Goal: Task Accomplishment & Management: Manage account settings

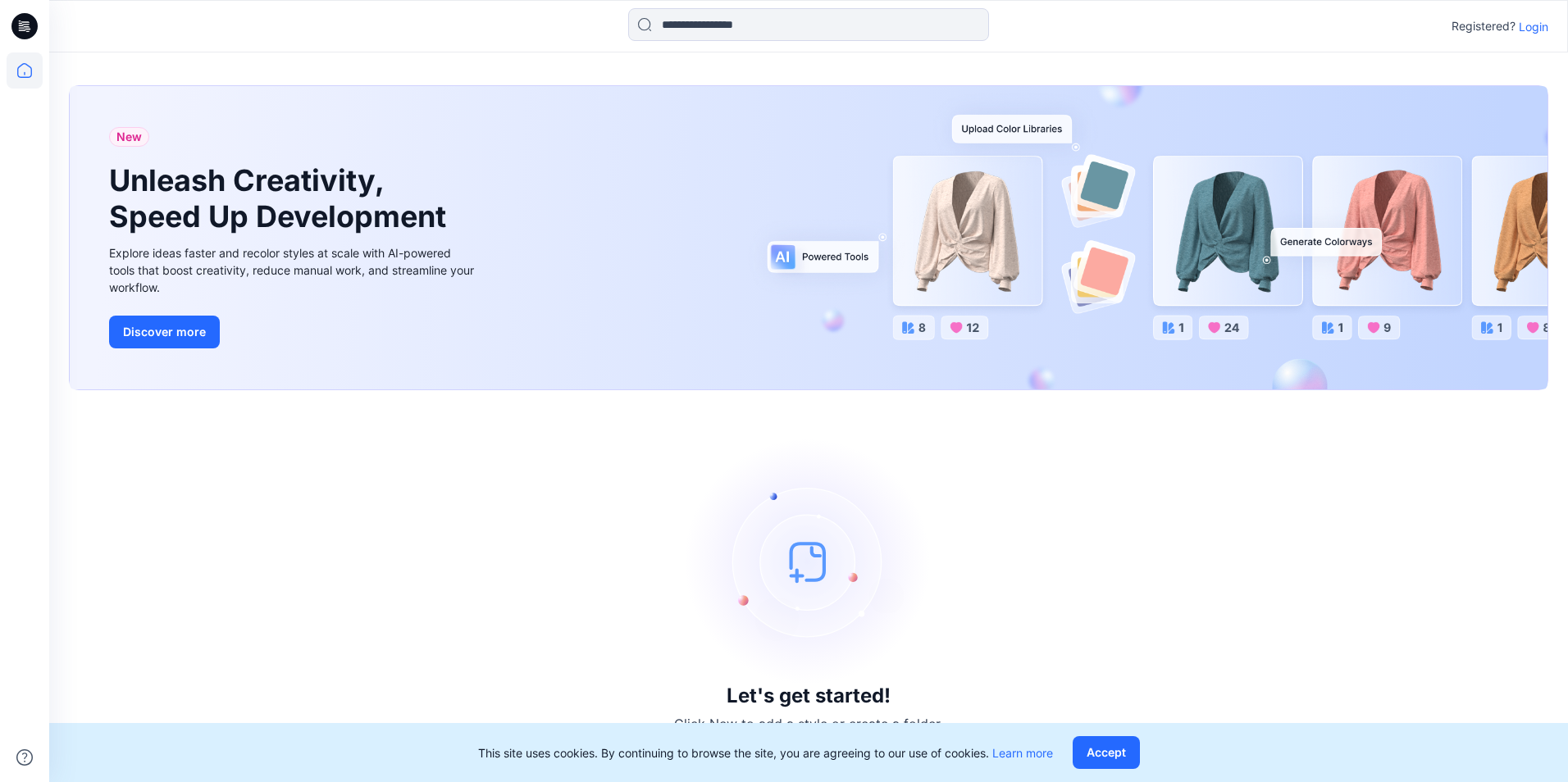
click at [1532, 14] on div "Registered? Login" at bounding box center [808, 26] width 1518 height 36
click at [1537, 30] on p "Login" at bounding box center [1534, 26] width 30 height 17
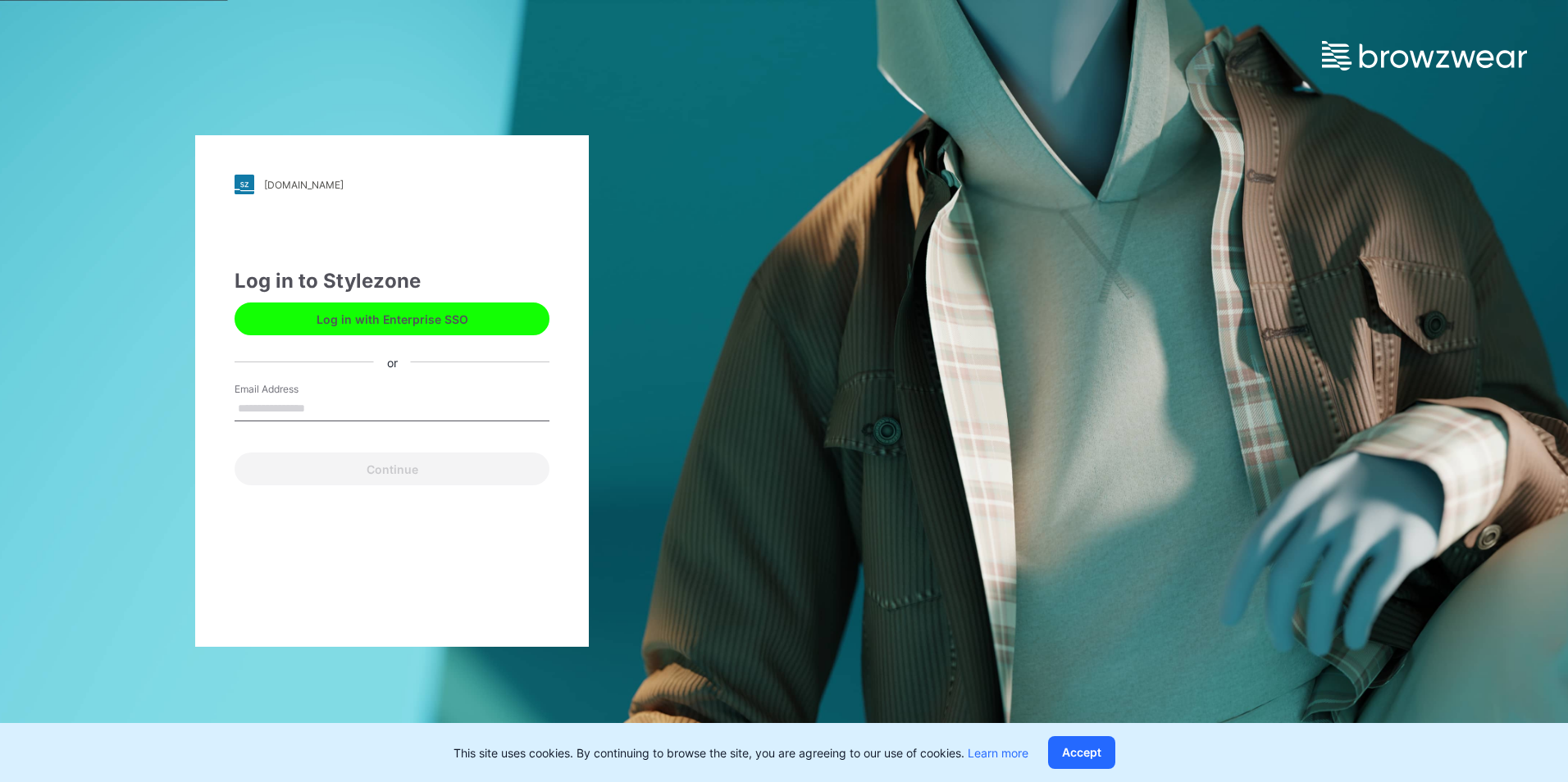
click at [305, 416] on input "Email Address" at bounding box center [392, 409] width 315 height 25
type input "**********"
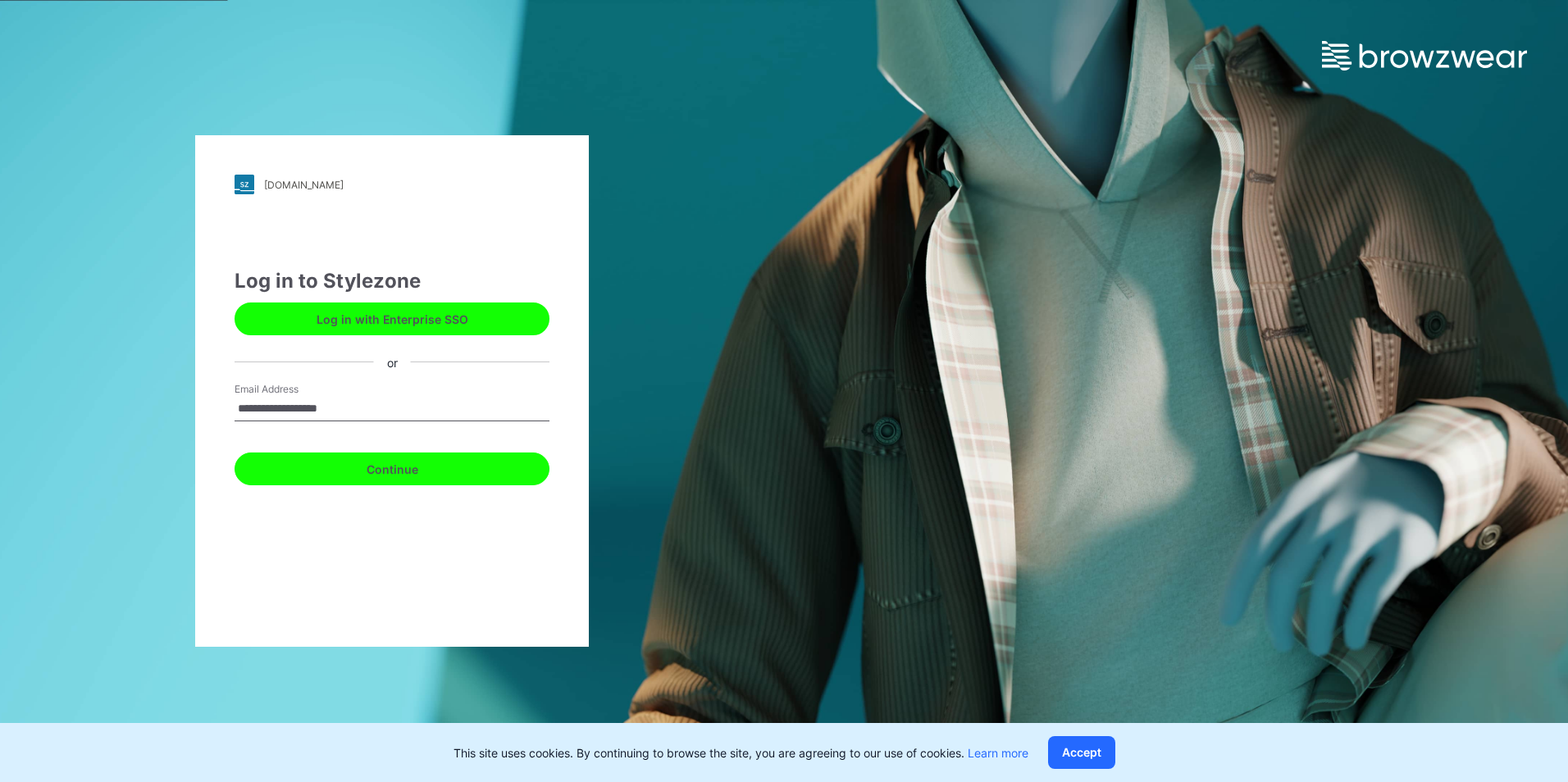
click at [318, 462] on button "Continue" at bounding box center [392, 469] width 315 height 33
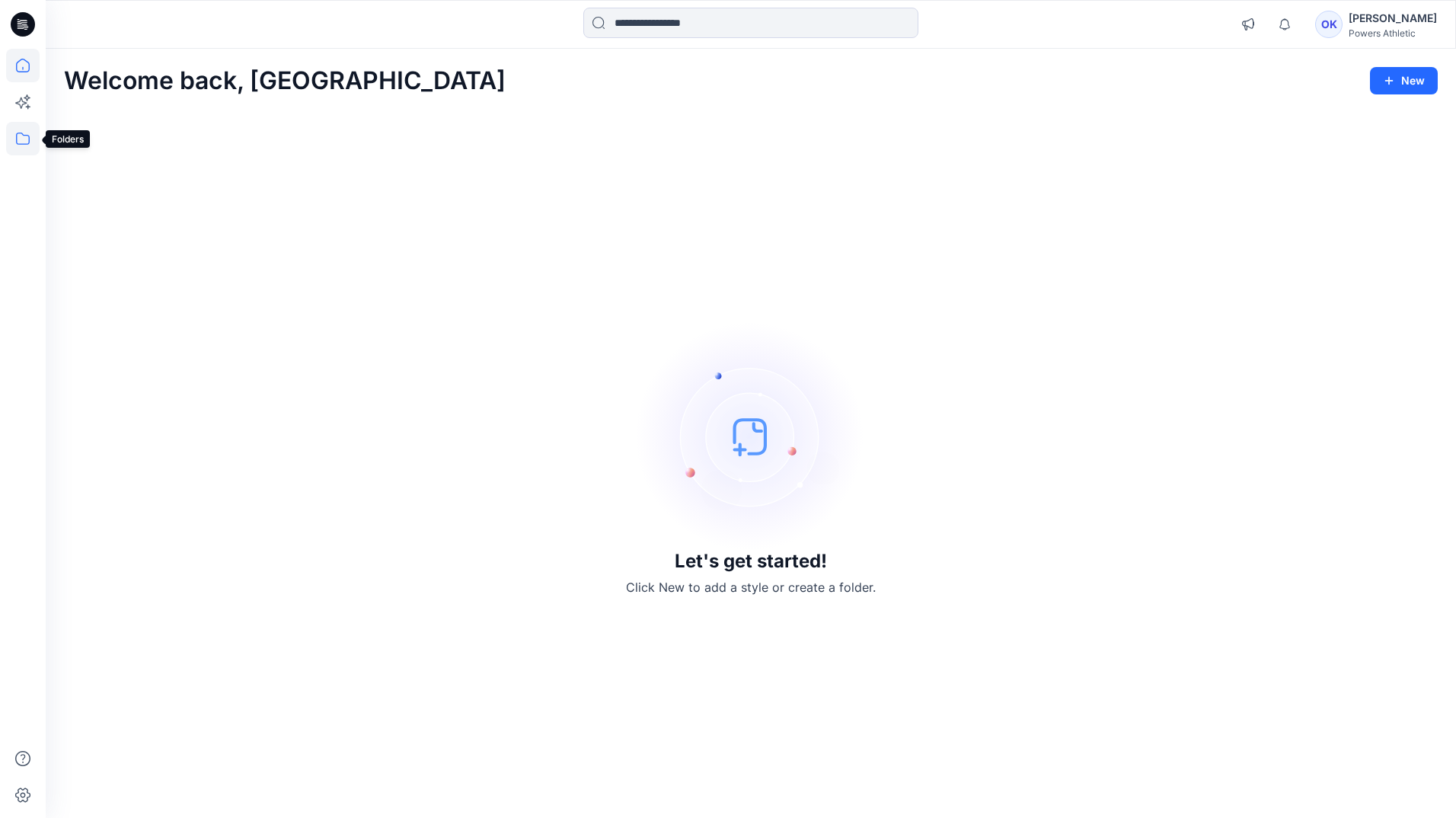
click at [24, 139] on icon at bounding box center [23, 139] width 34 height 34
click at [93, 119] on p "Folders" at bounding box center [104, 119] width 37 height 18
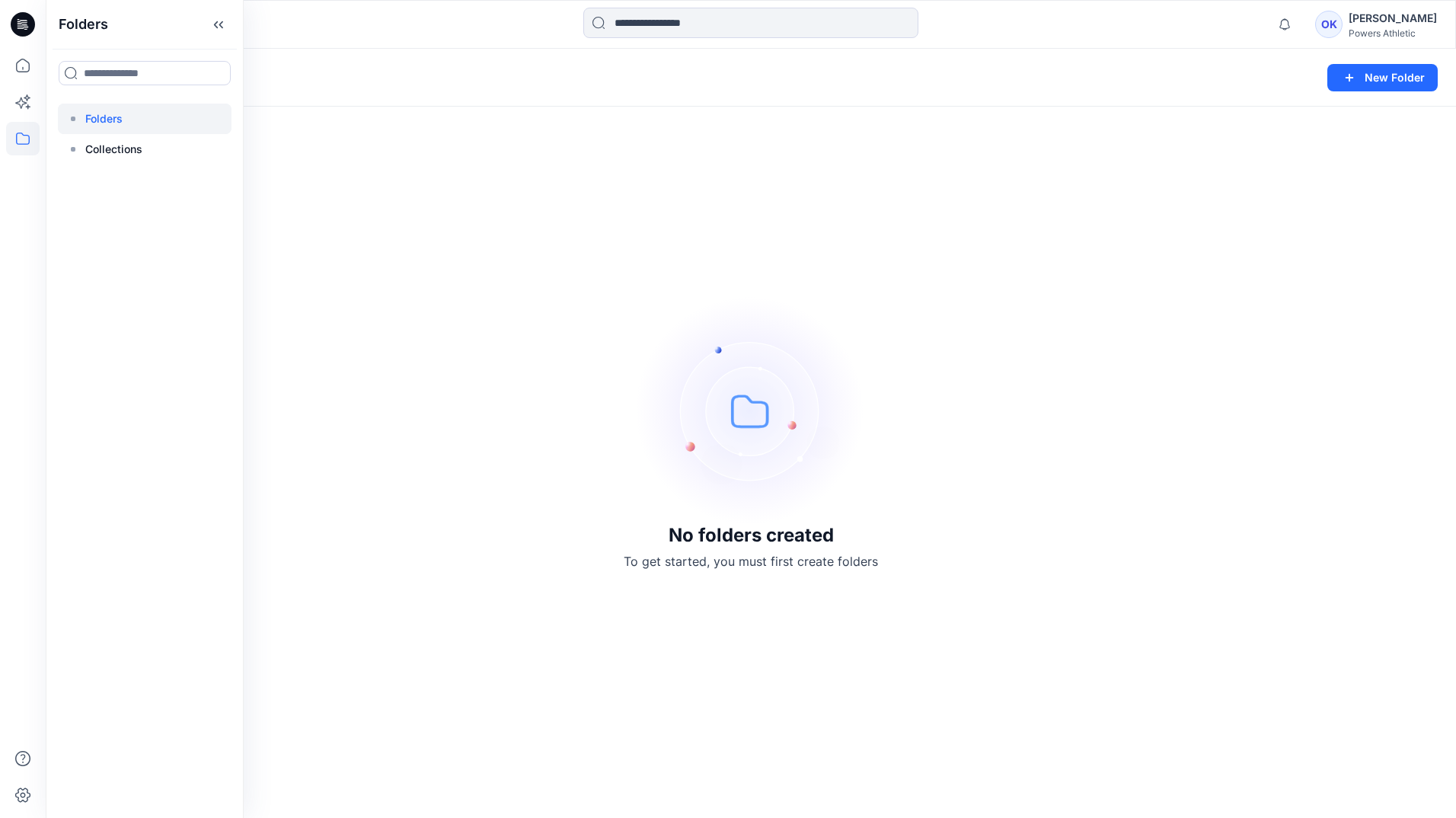
click at [486, 227] on div "No folders created To get started, you must first create folders" at bounding box center [750, 433] width 1410 height 769
click at [25, 146] on icon at bounding box center [23, 139] width 34 height 34
click at [94, 118] on p "Folders" at bounding box center [104, 119] width 37 height 18
click at [294, 192] on div "No folders created To get started, you must first create folders" at bounding box center [750, 433] width 1410 height 769
click at [1349, 79] on icon "button" at bounding box center [1349, 78] width 18 height 18
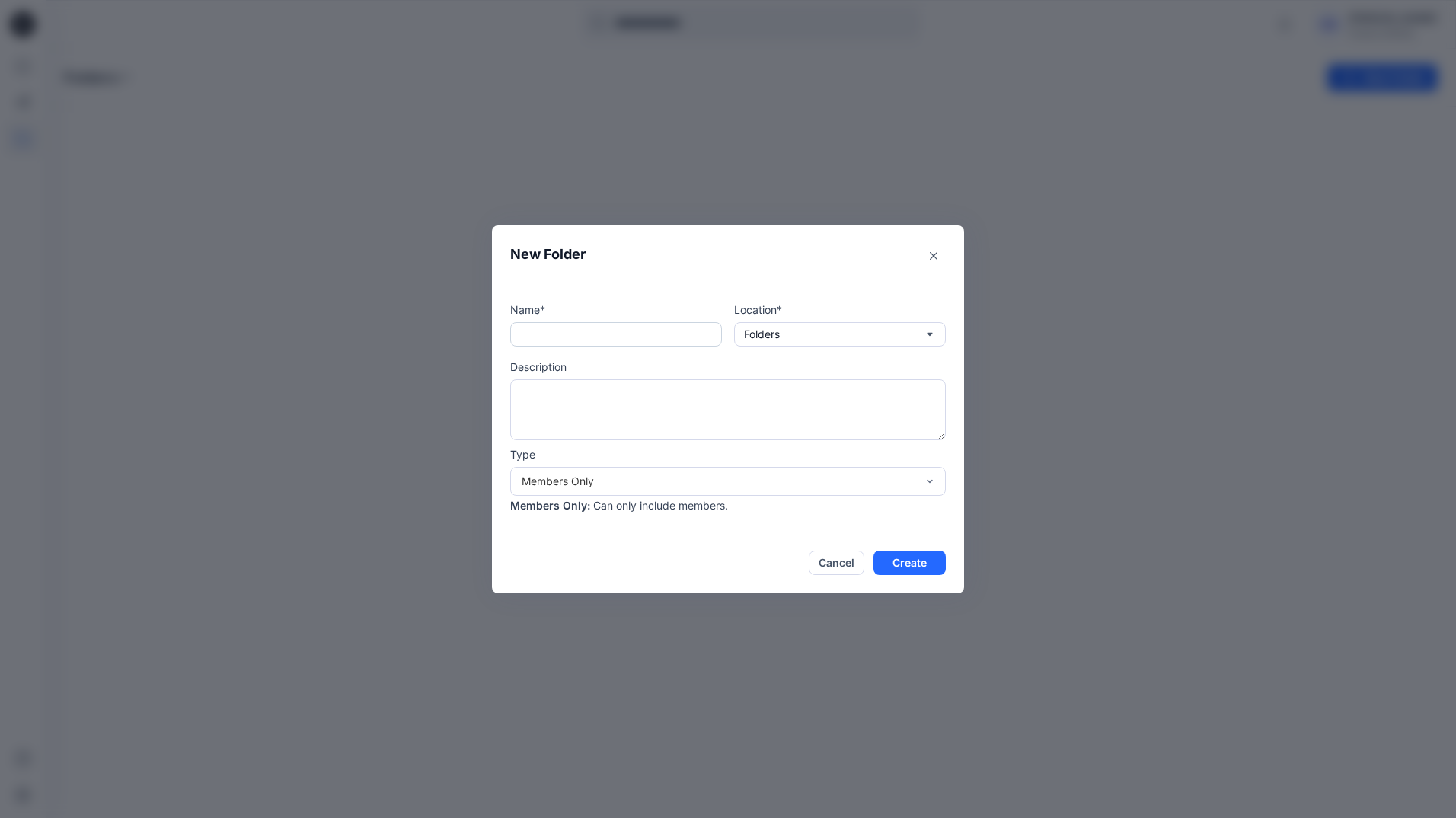
click at [673, 333] on input "text" at bounding box center [616, 334] width 212 height 24
type input "********"
click at [831, 334] on button "Folders" at bounding box center [840, 334] width 212 height 24
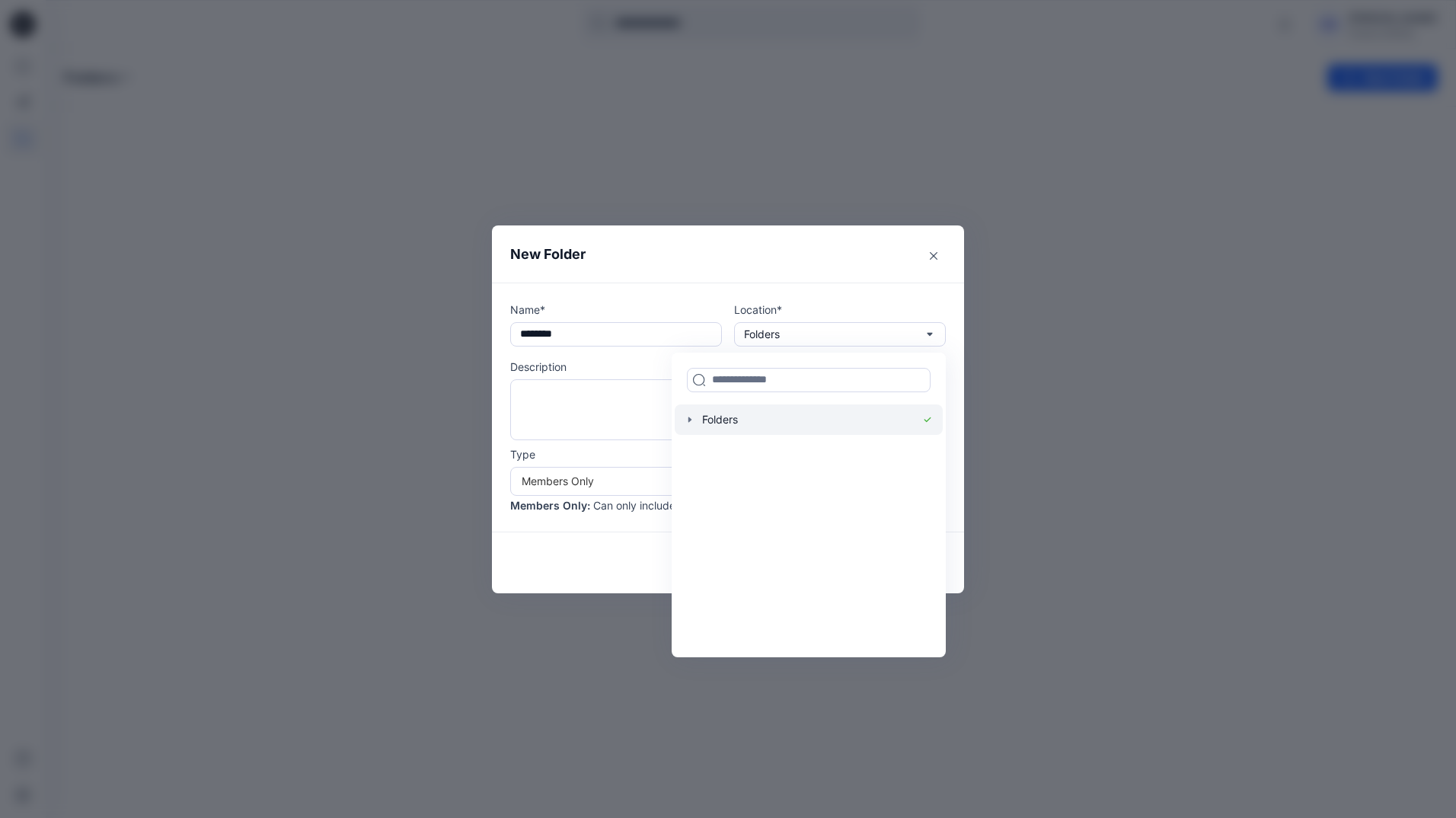
click at [690, 420] on icon "button" at bounding box center [690, 419] width 3 height 5
click at [722, 415] on p "Folders" at bounding box center [720, 420] width 37 height 18
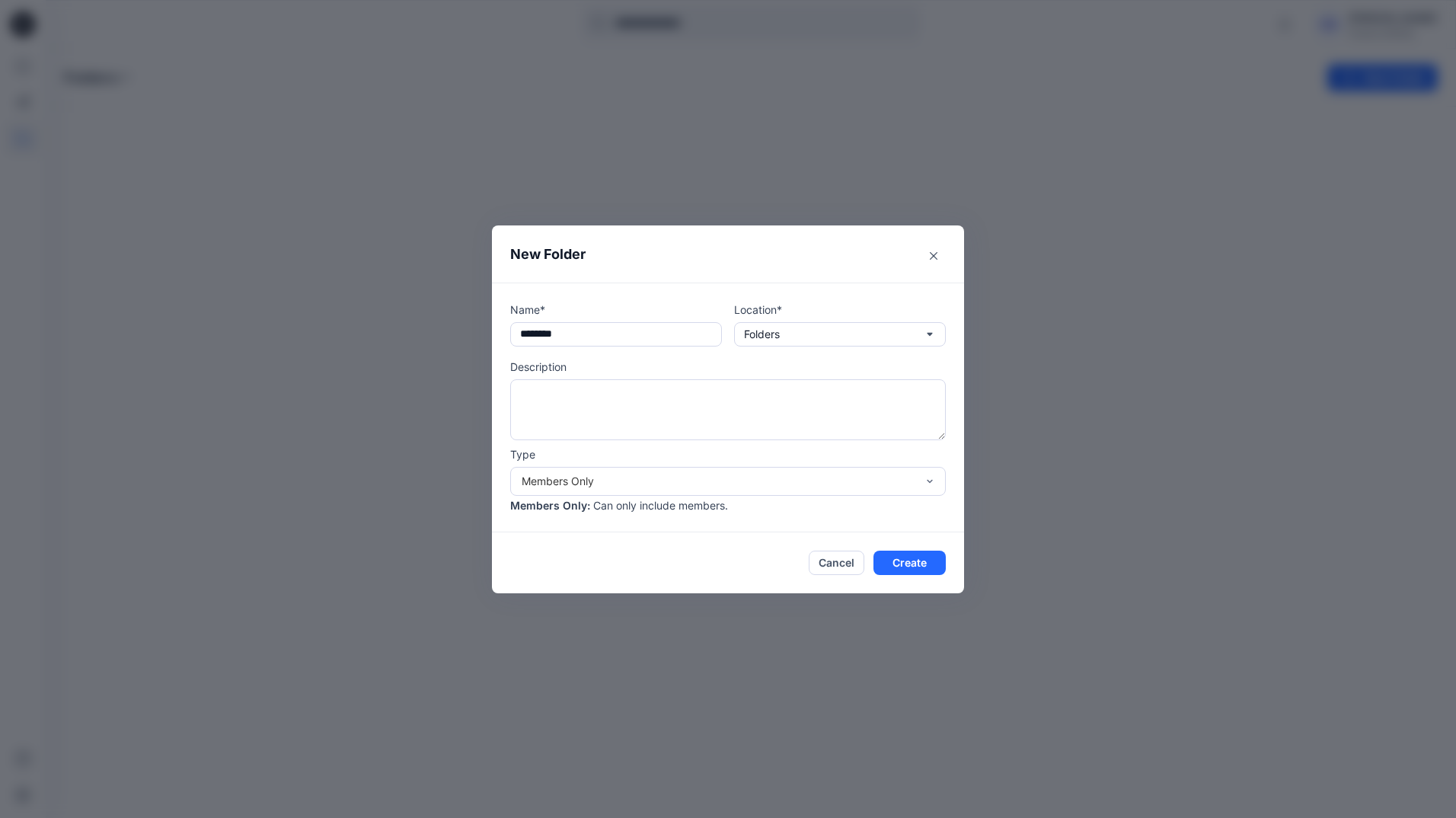
click at [711, 285] on div "Name* ******** Location* Folders Description Type Members Only Members Only : C…" at bounding box center [728, 407] width 472 height 250
click at [711, 482] on div "Members Only" at bounding box center [718, 481] width 394 height 16
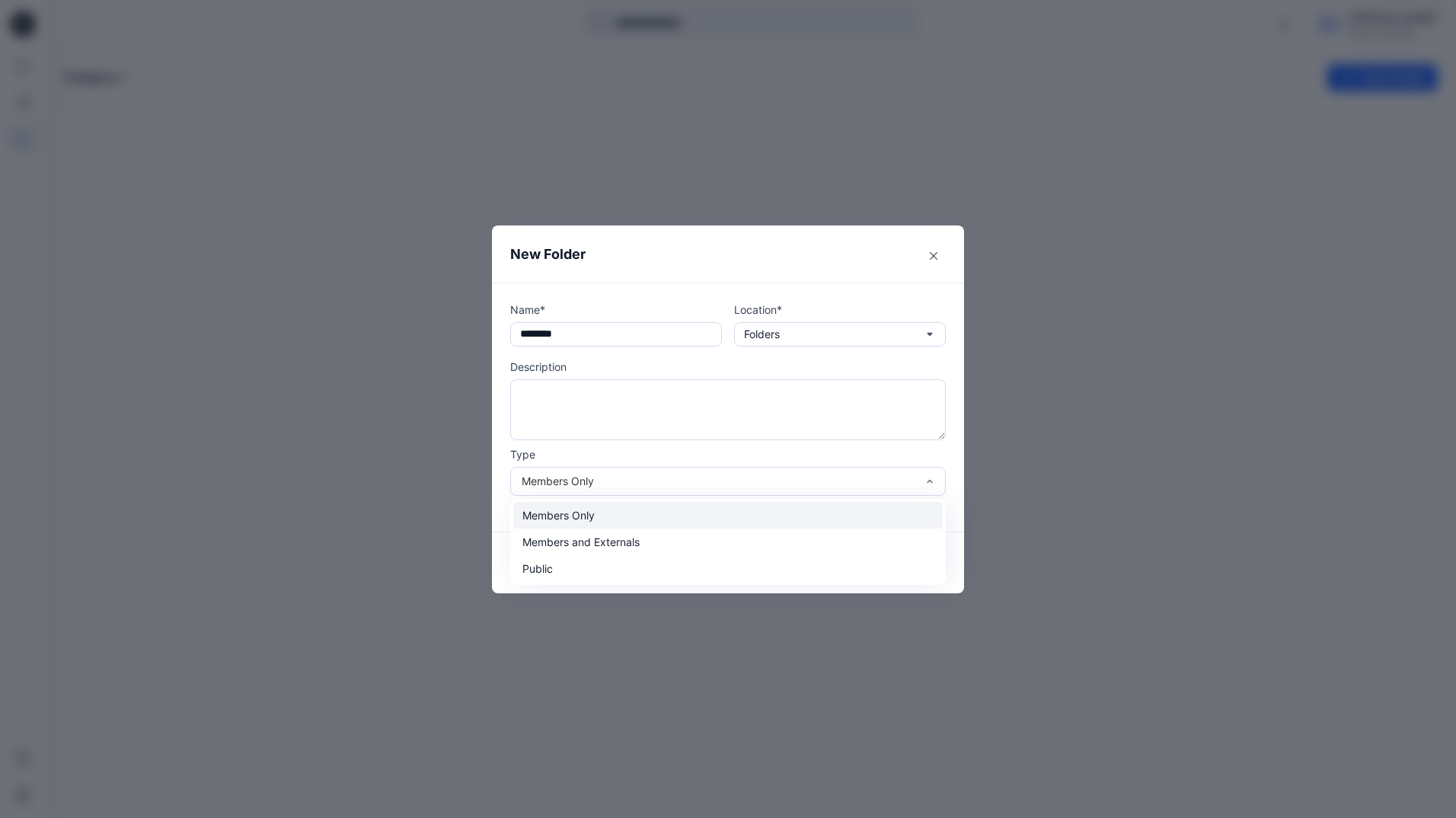
click at [532, 514] on div "Members Only" at bounding box center [728, 515] width 429 height 27
click at [709, 485] on div "Members Only" at bounding box center [718, 481] width 394 height 16
click at [571, 517] on div "Members Only" at bounding box center [728, 515] width 429 height 27
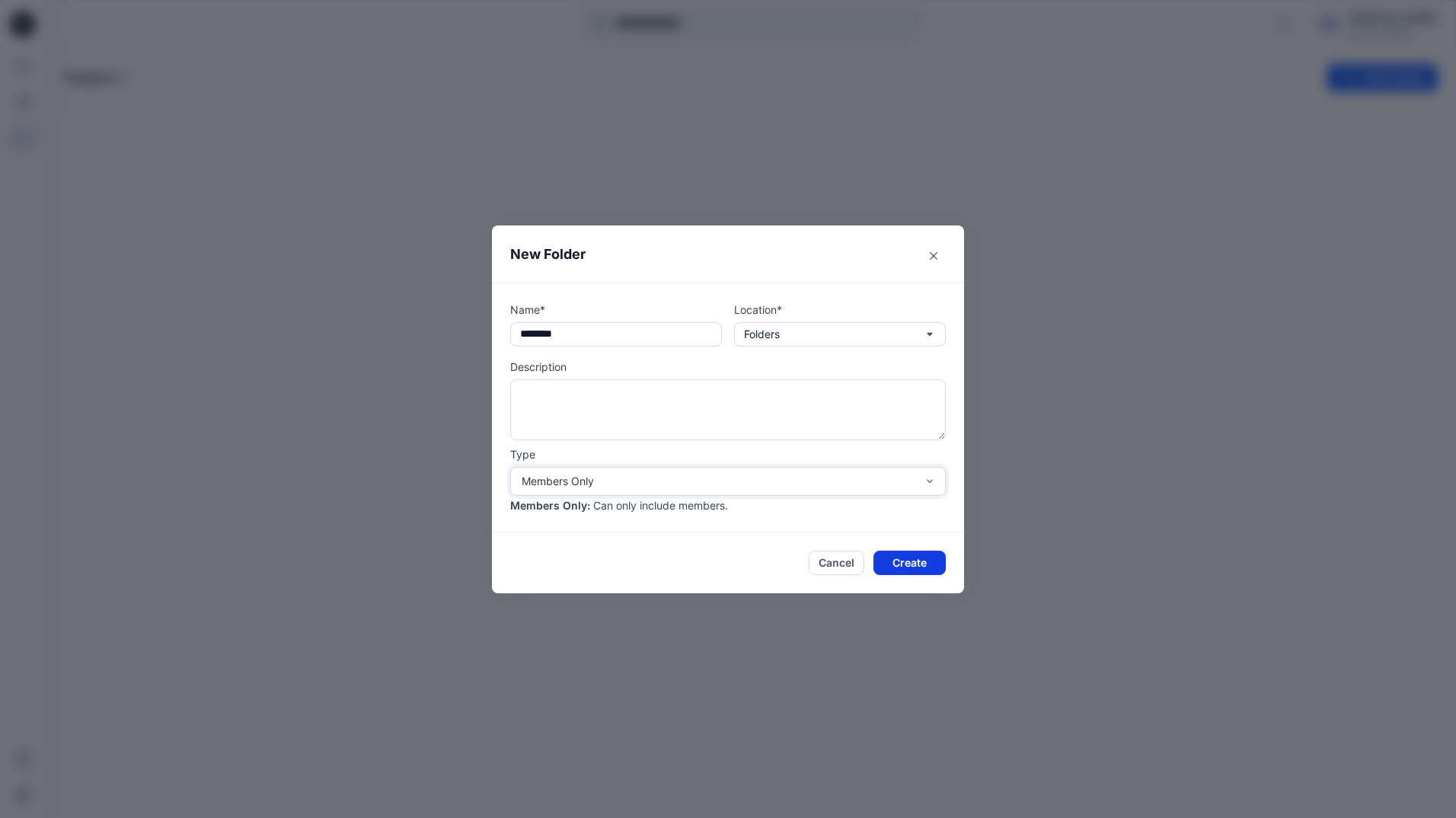
click at [940, 562] on button "Create" at bounding box center [909, 563] width 72 height 24
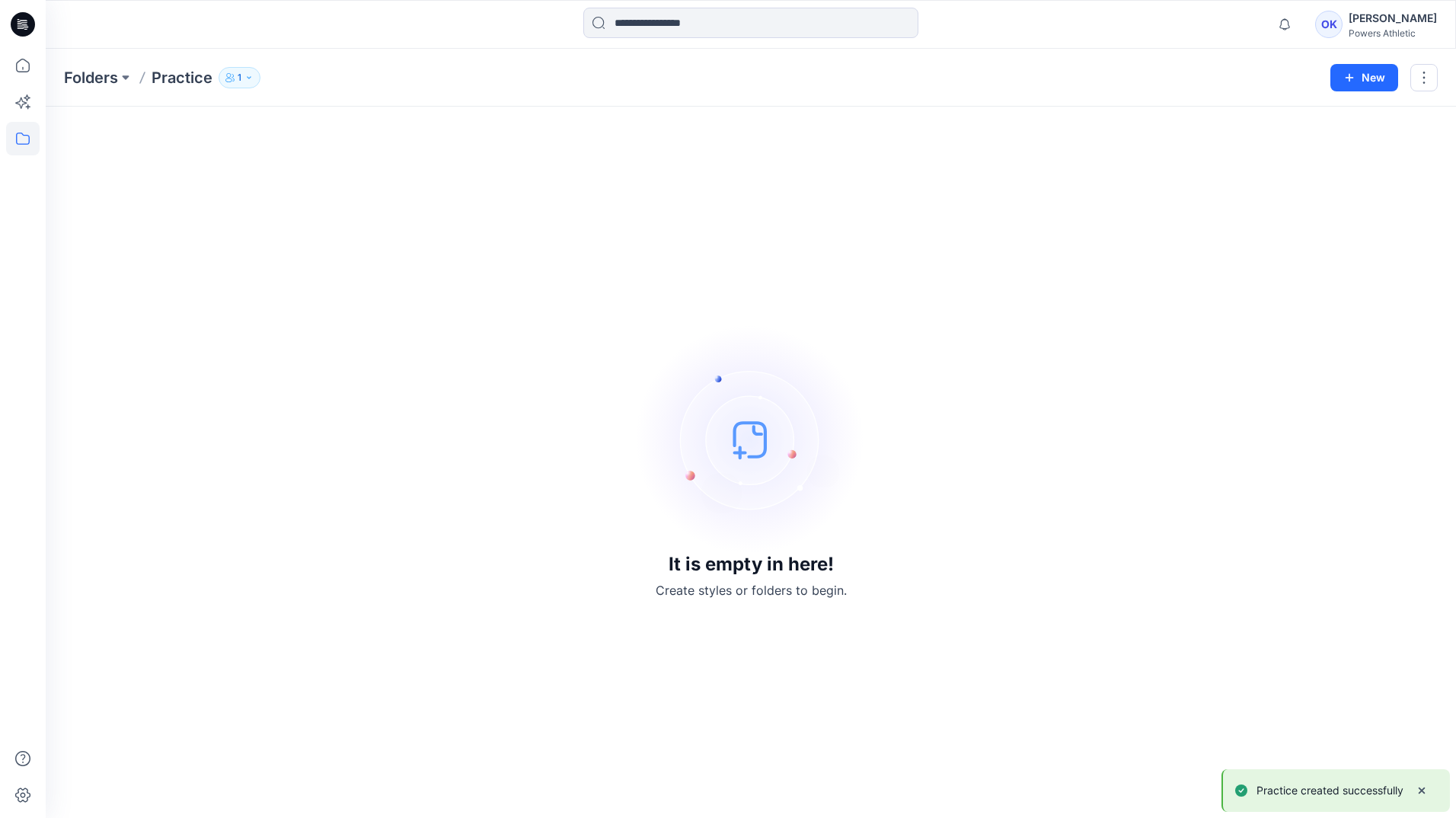
click at [243, 81] on button "1" at bounding box center [239, 78] width 42 height 21
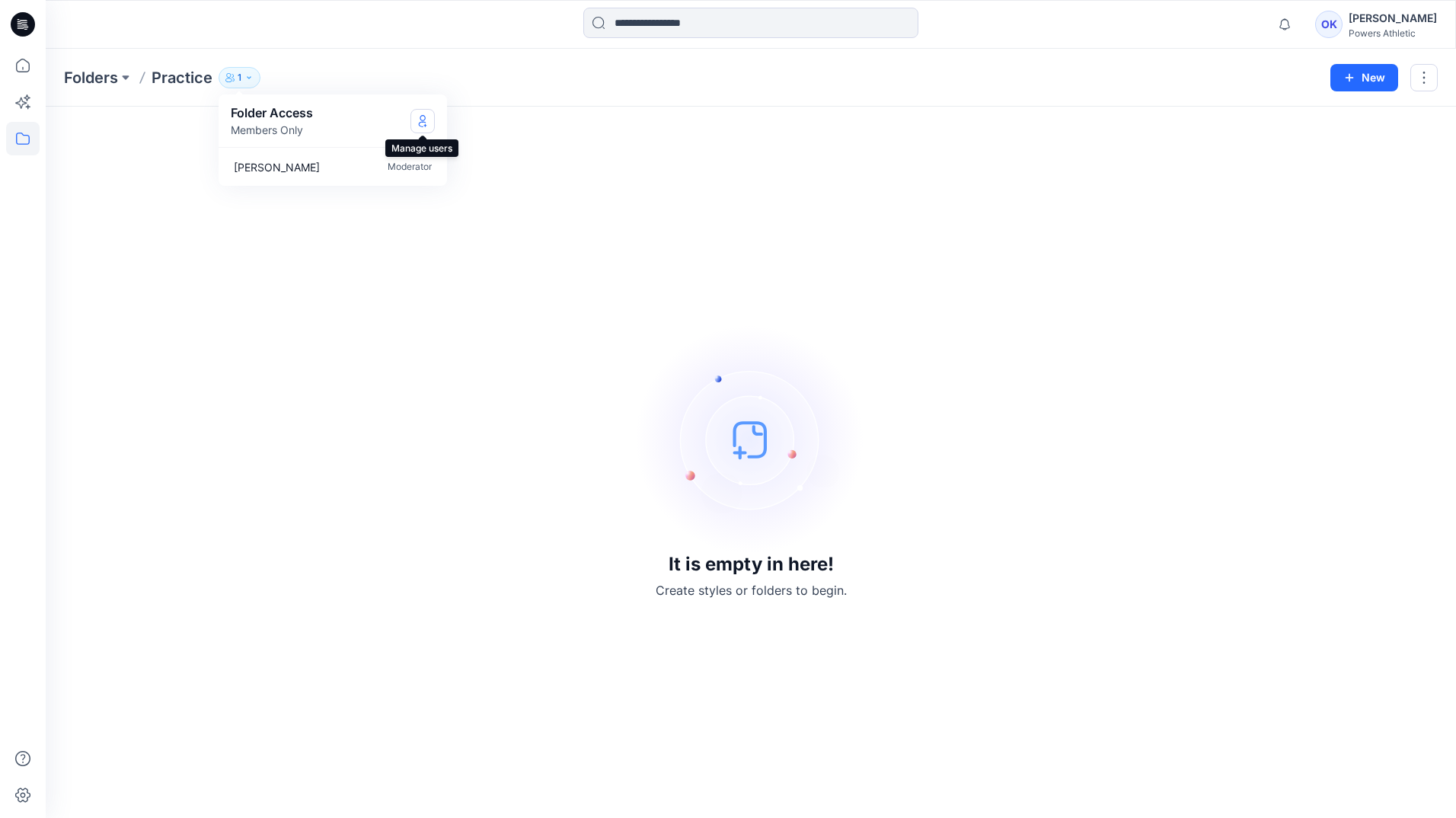
click at [423, 119] on icon "Manage Users" at bounding box center [423, 121] width 12 height 12
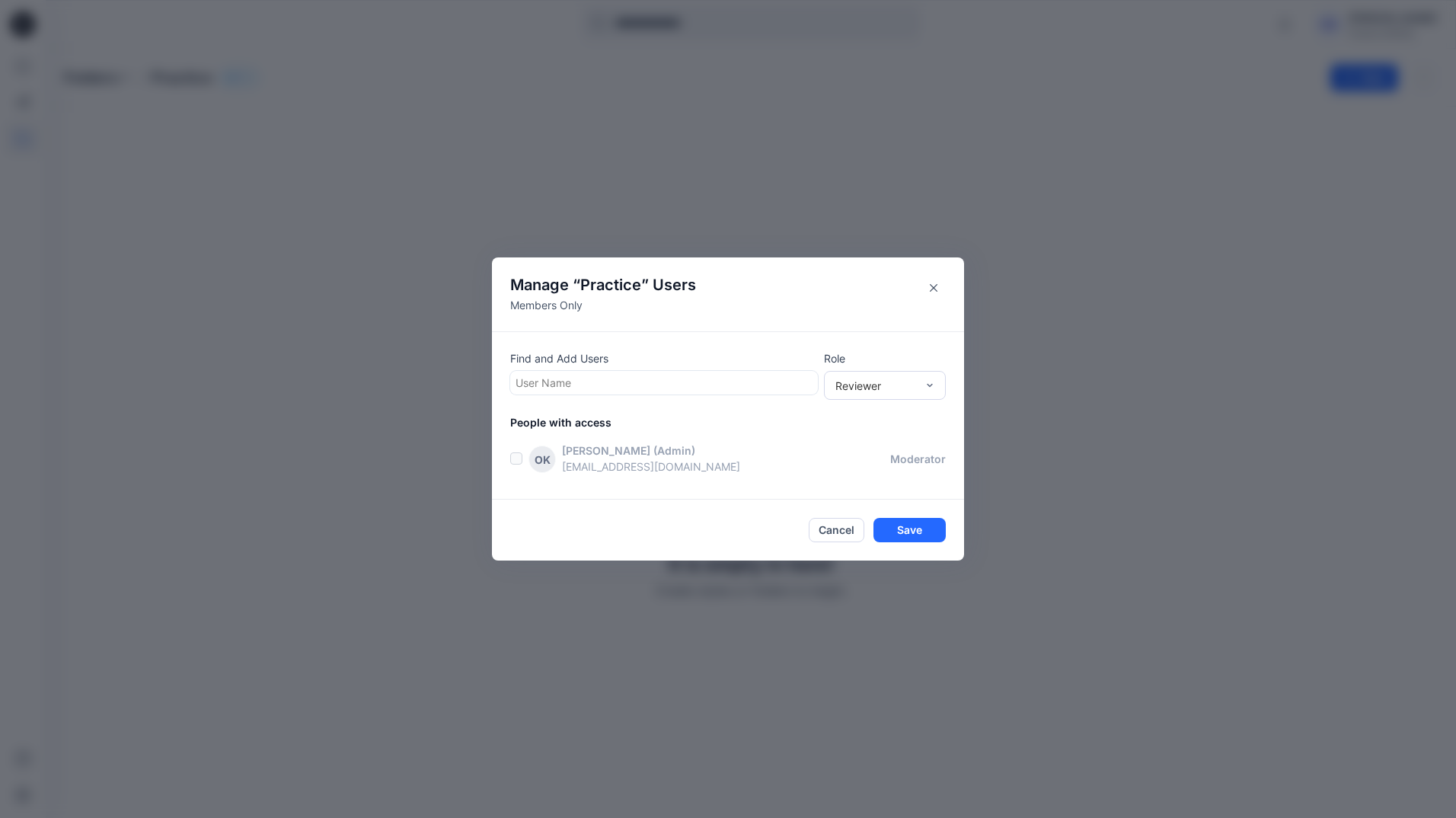
click at [683, 384] on div at bounding box center [664, 382] width 297 height 19
type input "****"
click at [644, 411] on div "[PERSON_NAME]" at bounding box center [664, 420] width 289 height 21
click at [859, 386] on div "Reviewer" at bounding box center [876, 385] width 81 height 16
click at [862, 445] on div "Contributor" at bounding box center [885, 441] width 116 height 27
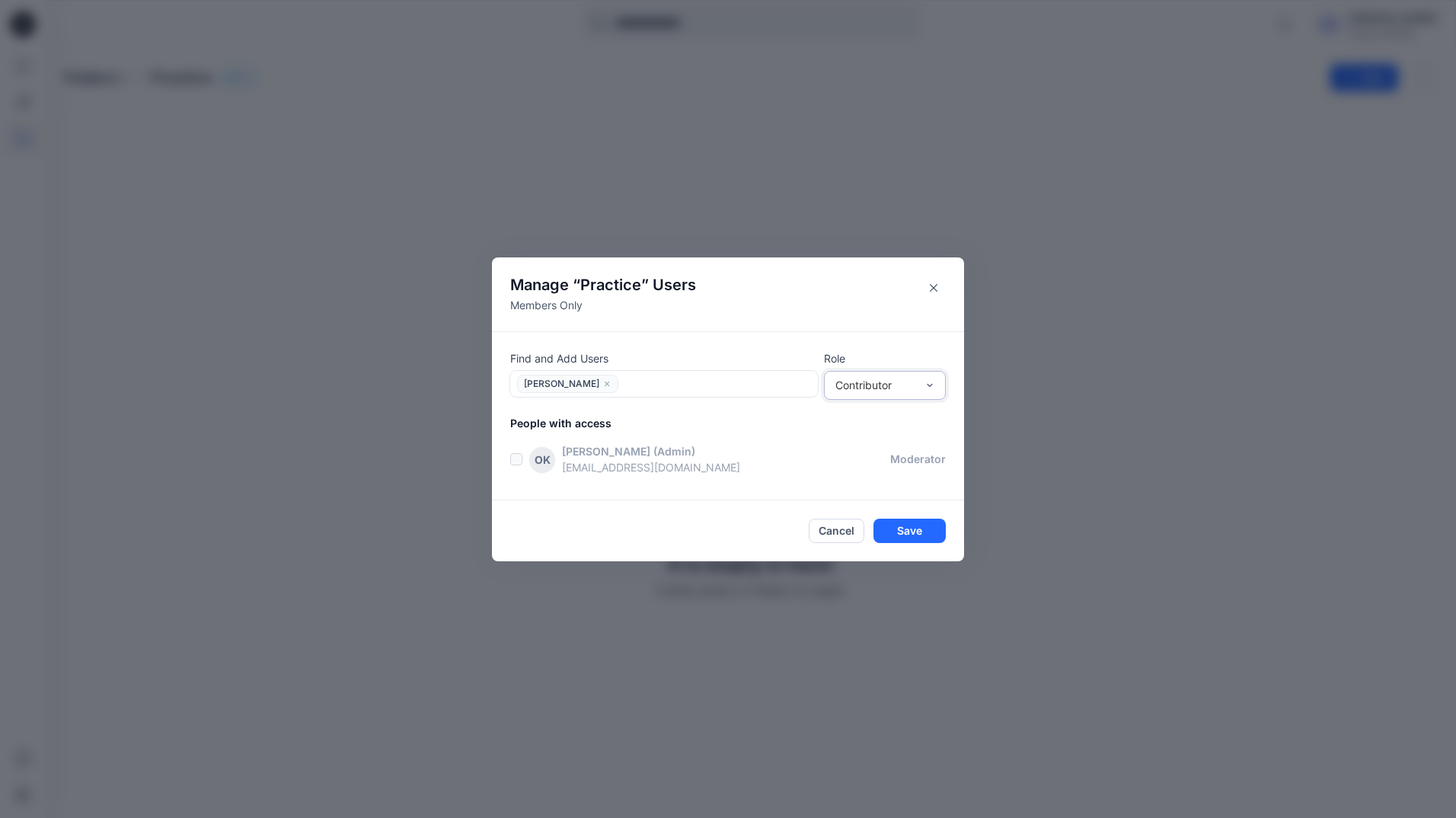
click at [868, 392] on div "Contributor" at bounding box center [876, 385] width 81 height 16
click at [789, 460] on p "[EMAIL_ADDRESS][DOMAIN_NAME]" at bounding box center [726, 467] width 328 height 16
click at [898, 390] on div "Contributor" at bounding box center [876, 385] width 81 height 16
click at [845, 463] on div "Moderator" at bounding box center [885, 468] width 116 height 27
click at [839, 434] on div "People with access OK [PERSON_NAME] (Admin) [EMAIL_ADDRESS][DOMAIN_NAME] modera…" at bounding box center [737, 448] width 454 height 66
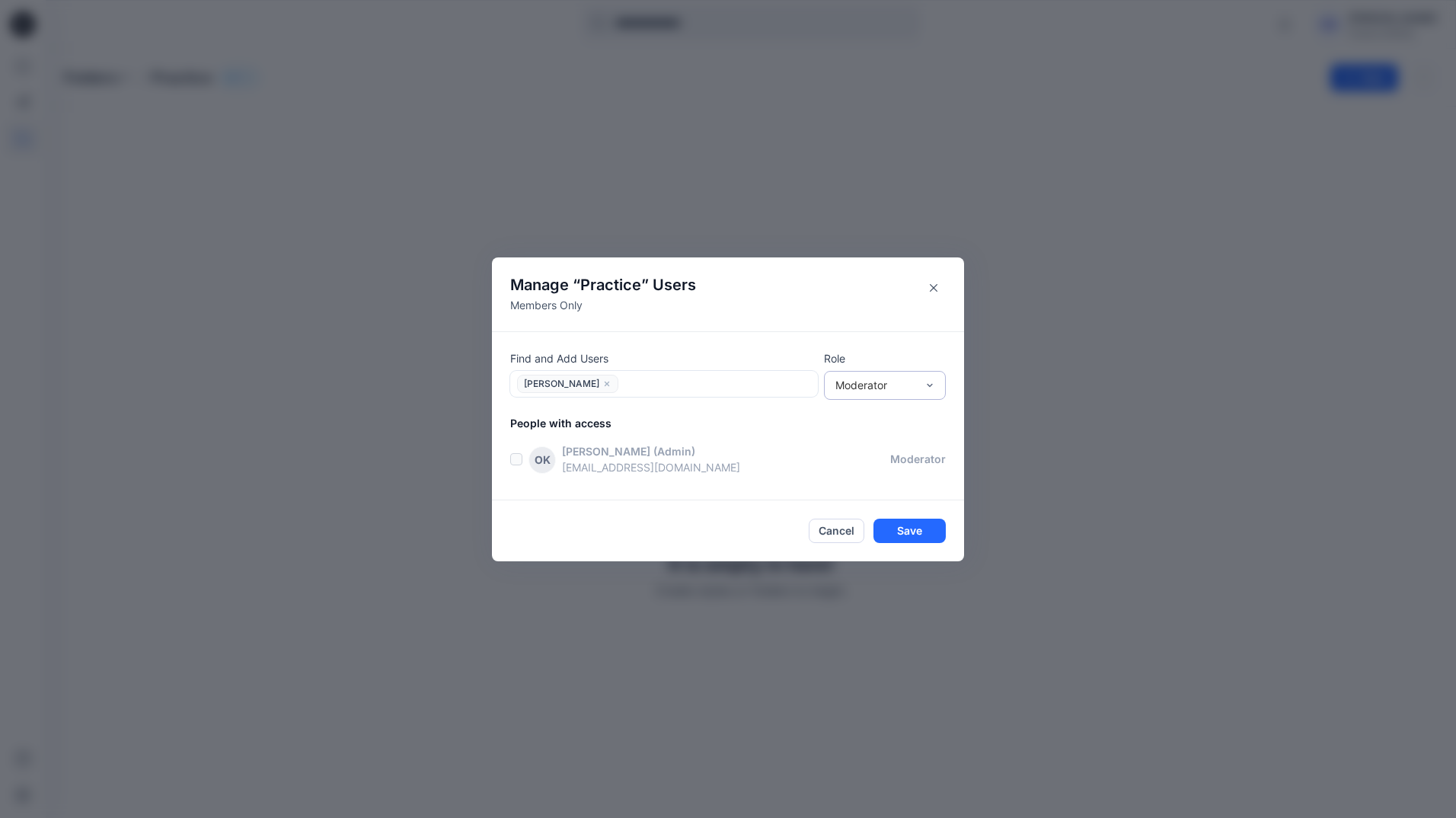
click at [898, 378] on div "Moderator" at bounding box center [876, 385] width 81 height 16
click at [840, 437] on div "Contributor" at bounding box center [885, 441] width 116 height 27
click at [664, 389] on div at bounding box center [718, 383] width 190 height 19
click at [885, 443] on div "[PERSON_NAME] (Admin)" at bounding box center [726, 451] width 328 height 16
click at [916, 533] on button "Save" at bounding box center [909, 531] width 72 height 24
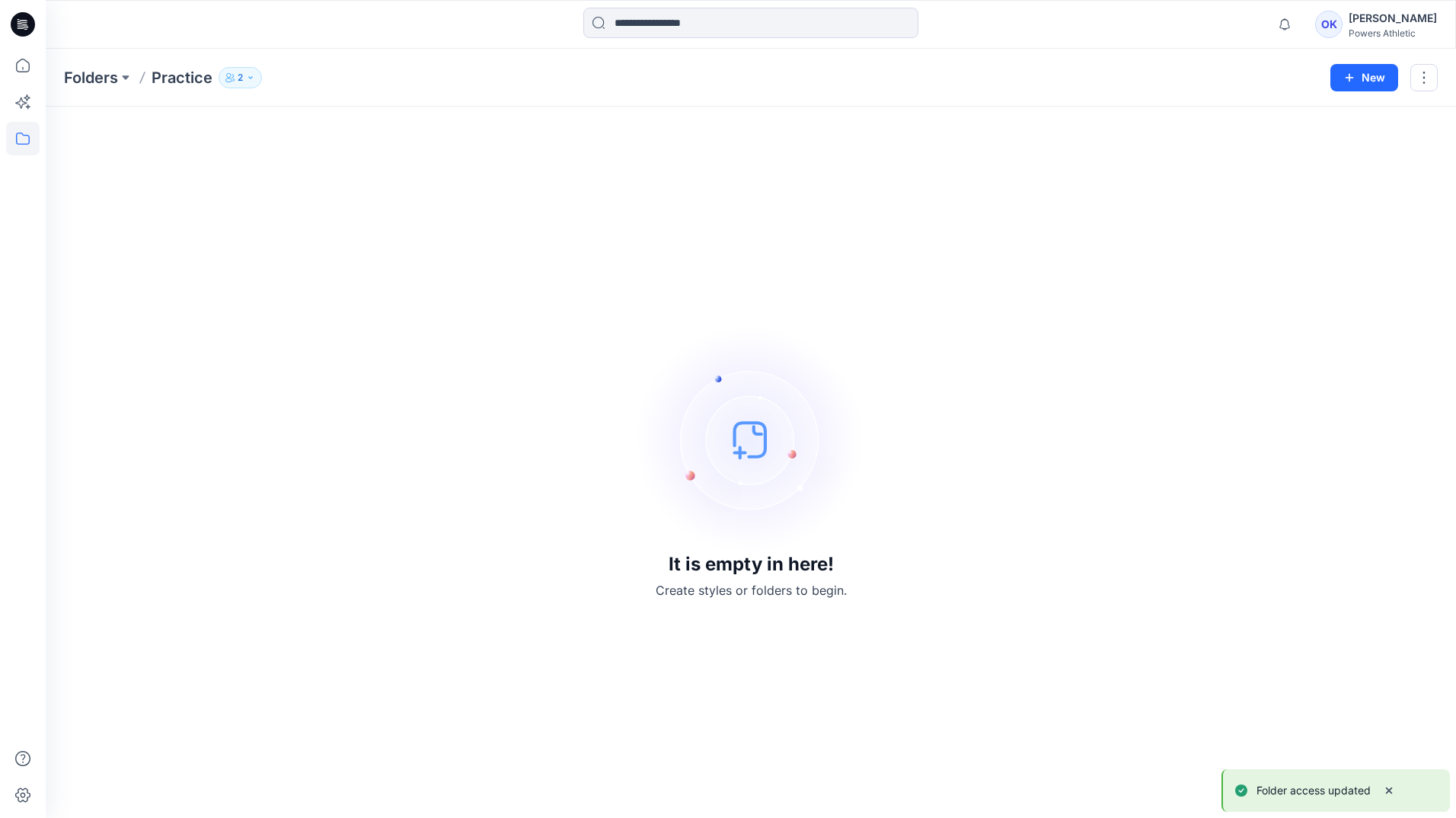
click at [243, 76] on button "2" at bounding box center [240, 78] width 43 height 21
click at [423, 195] on p "Contributor" at bounding box center [407, 199] width 48 height 16
click at [1407, 8] on div "Notifications Mark all as read View all notifications OK [PERSON_NAME] [PERSON_…" at bounding box center [1353, 24] width 168 height 34
click at [1396, 22] on div "[PERSON_NAME]" at bounding box center [1393, 18] width 88 height 18
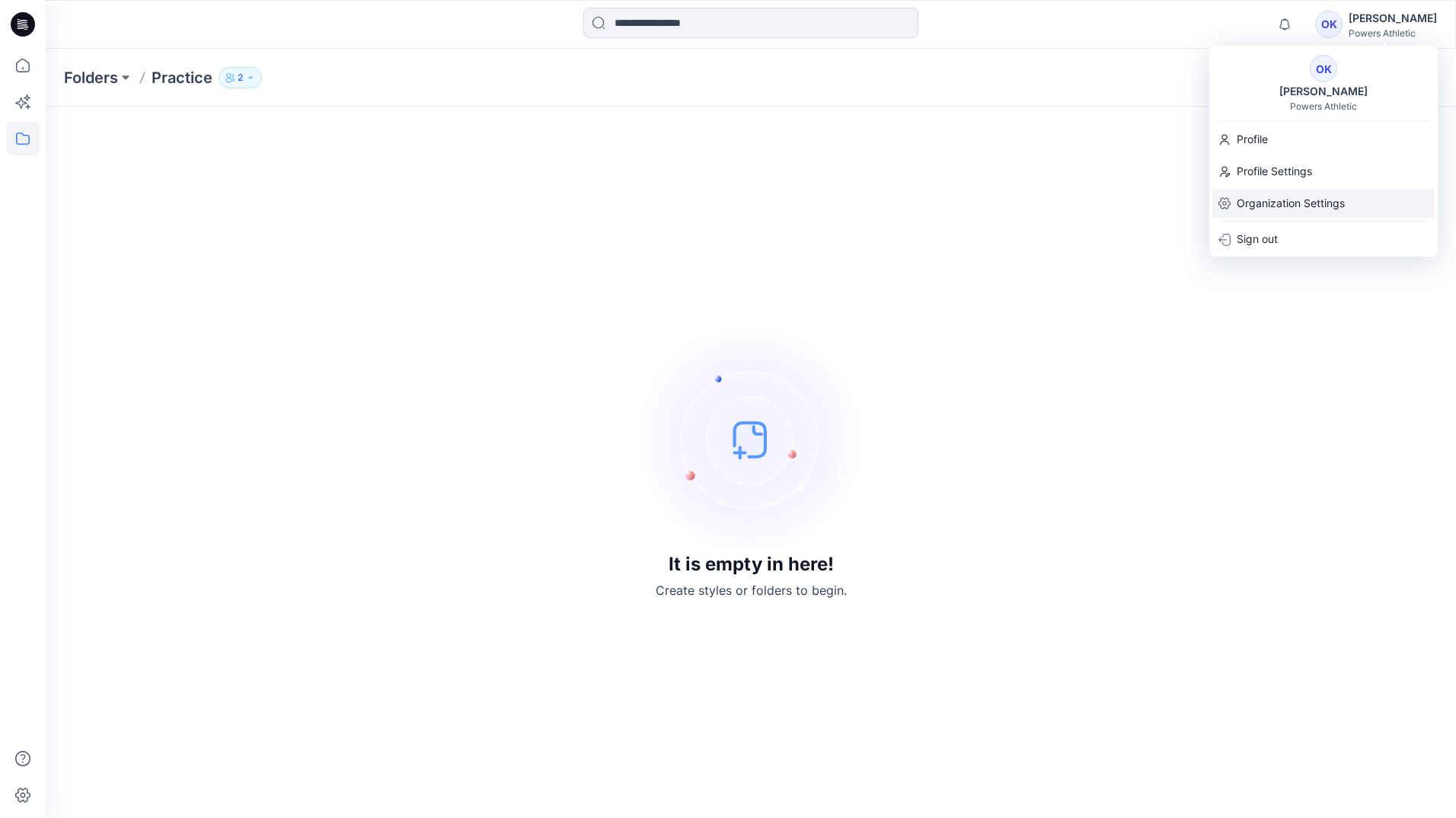
click at [1282, 204] on p "Organization Settings" at bounding box center [1290, 204] width 108 height 29
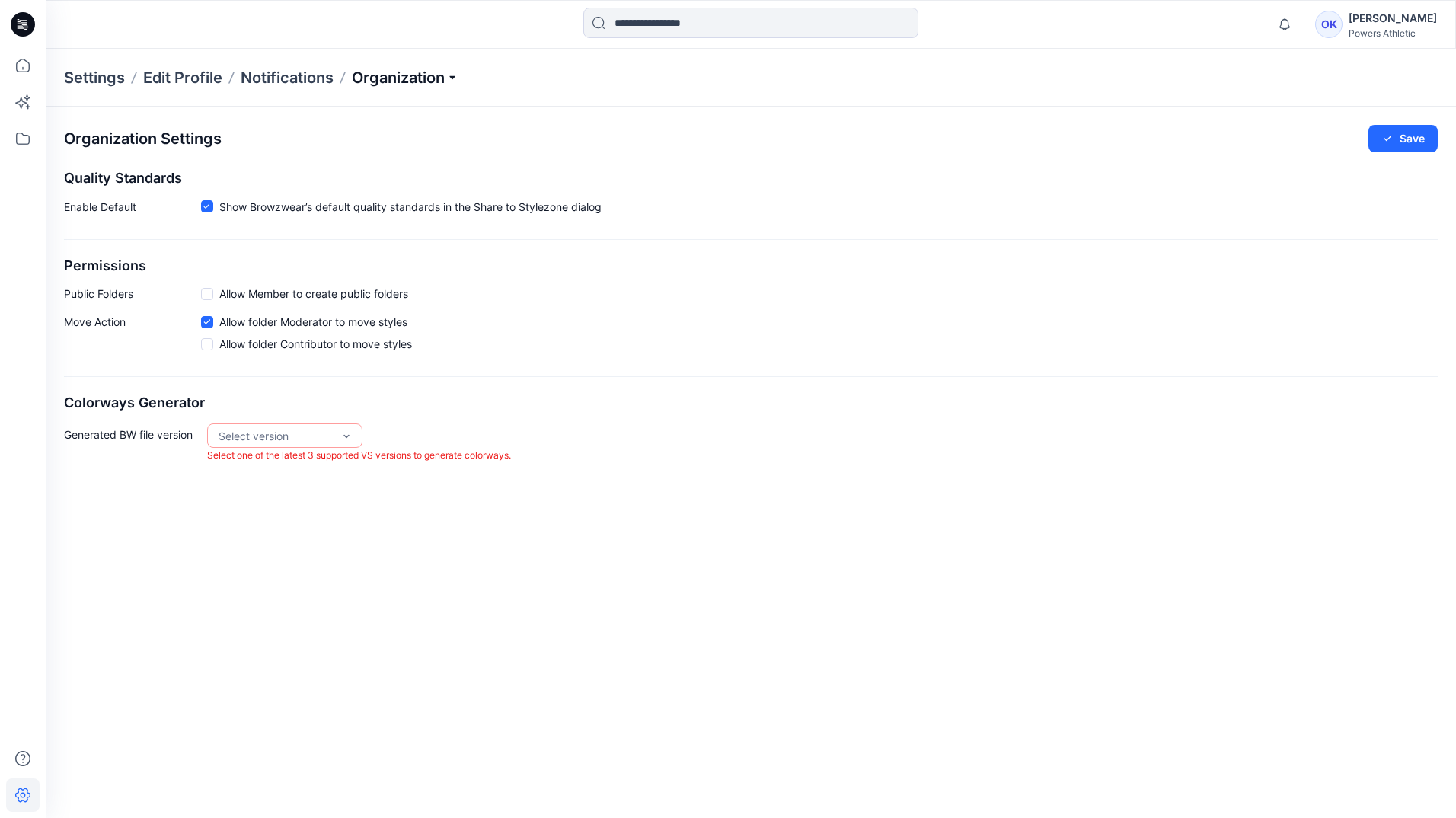
click at [407, 78] on p "Organization" at bounding box center [405, 78] width 107 height 21
click at [372, 272] on link "User Roles" at bounding box center [407, 265] width 223 height 31
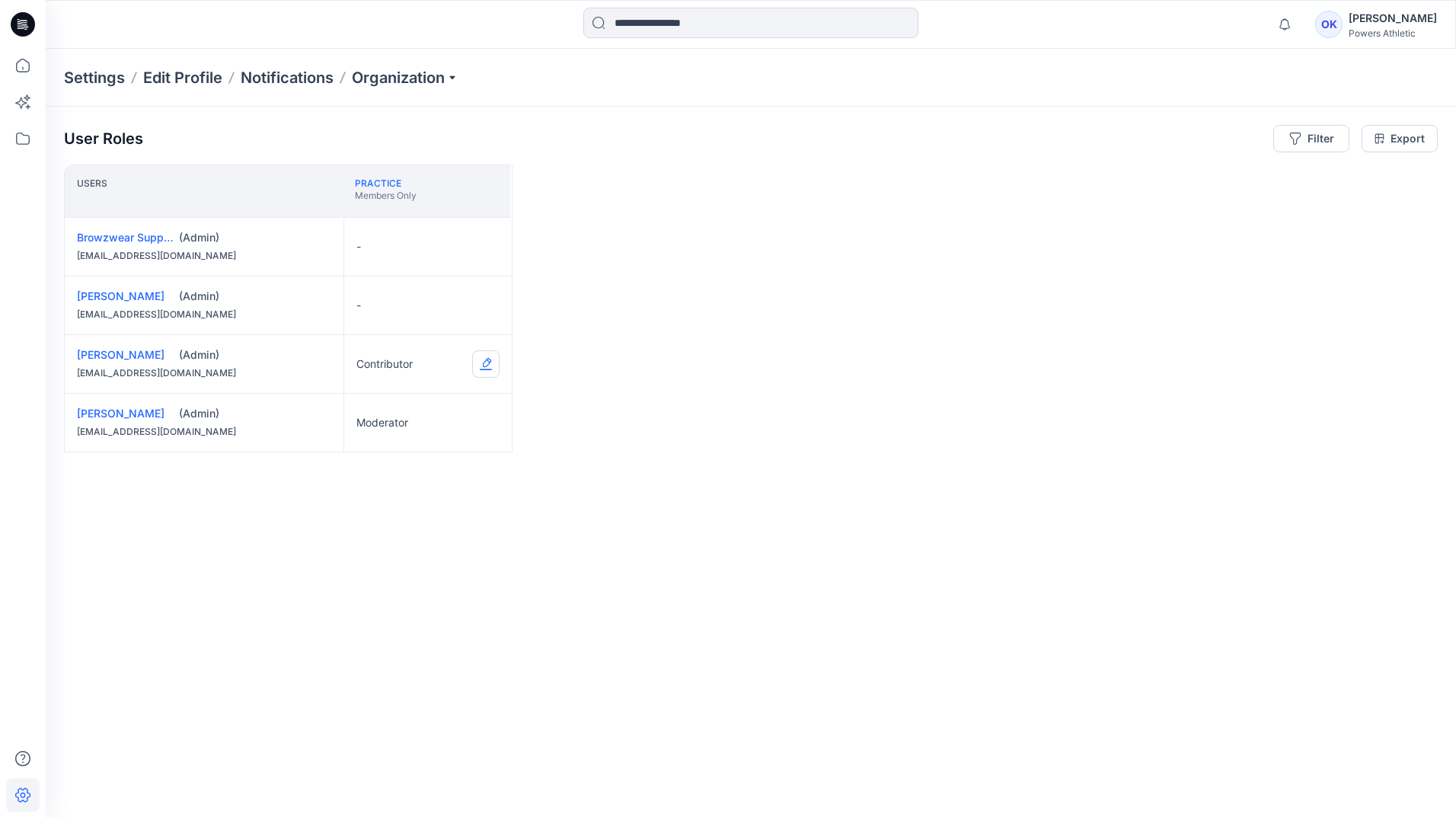
click at [487, 359] on button "Edit Role" at bounding box center [486, 364] width 27 height 27
click at [374, 478] on button "Moderator" at bounding box center [414, 483] width 165 height 27
click at [566, 359] on div "Users Practice Members Only Browzwear Support (Admin) [EMAIL_ADDRESS][DOMAIN_NA…" at bounding box center [750, 462] width 1374 height 594
click at [31, 66] on icon at bounding box center [23, 66] width 34 height 34
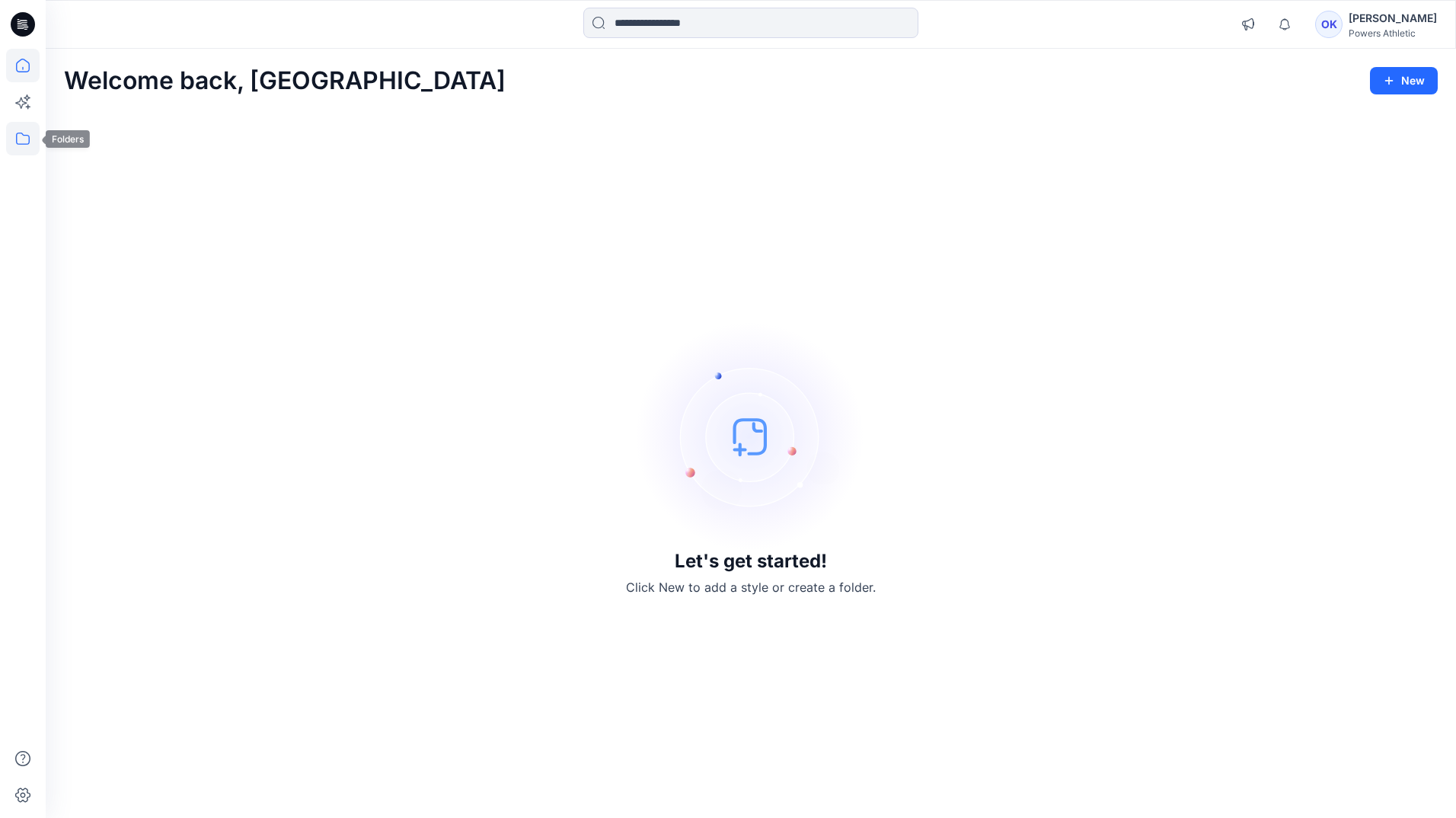
click at [22, 130] on icon at bounding box center [23, 139] width 34 height 34
click at [15, 53] on icon at bounding box center [23, 66] width 34 height 34
click at [28, 147] on icon at bounding box center [23, 139] width 34 height 34
click at [90, 117] on div at bounding box center [145, 119] width 174 height 31
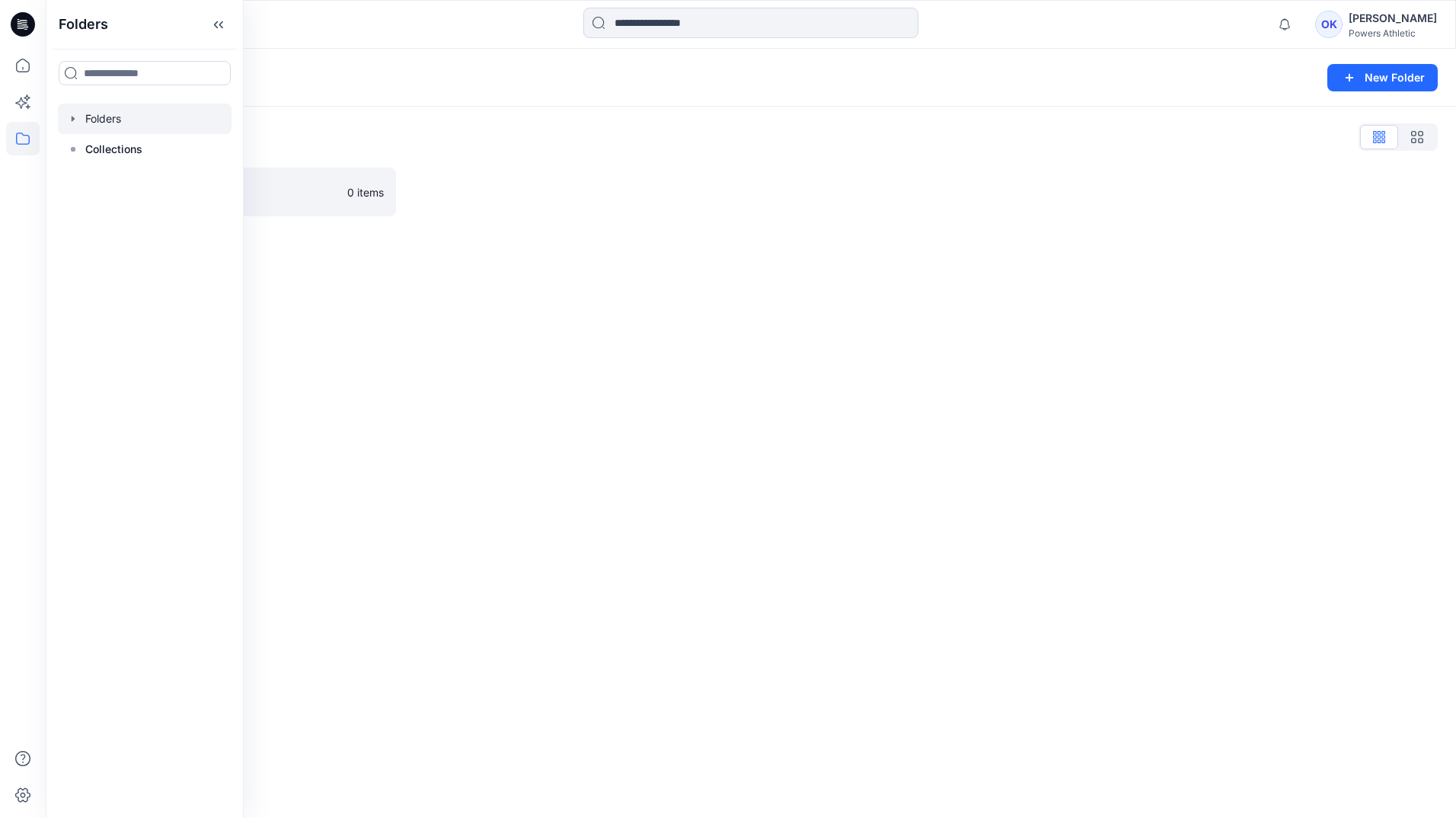
click at [452, 305] on div "Folders New Folder Folders List Practice 0 items" at bounding box center [750, 433] width 1410 height 769
click at [1036, 478] on div "Folders New Folder Folders List Practice 0 items" at bounding box center [750, 433] width 1410 height 769
